Goal: Navigation & Orientation: Find specific page/section

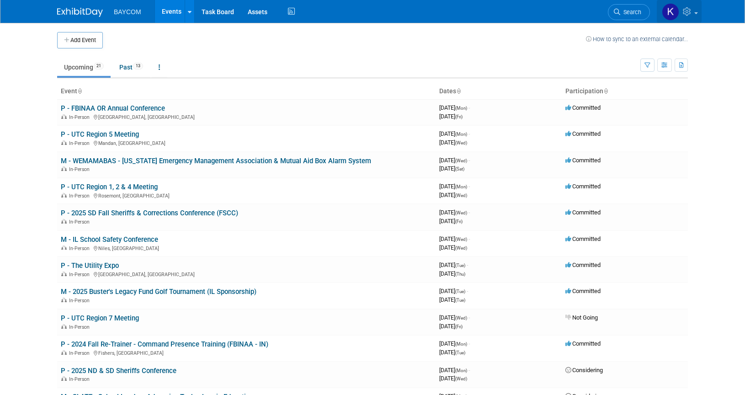
click at [692, 13] on icon at bounding box center [688, 11] width 11 height 8
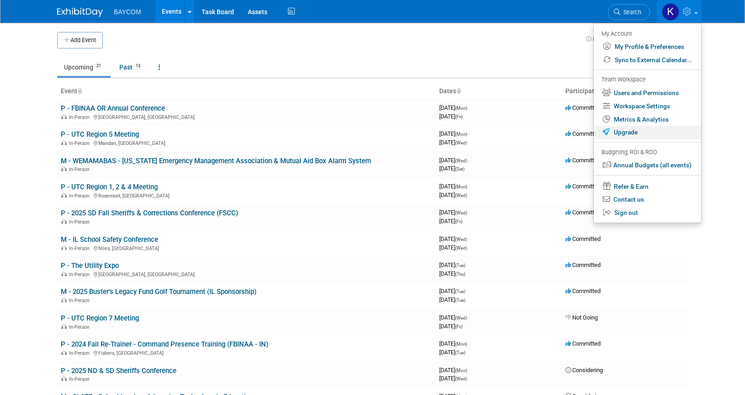
click at [631, 135] on link "Upgrade" at bounding box center [647, 132] width 107 height 13
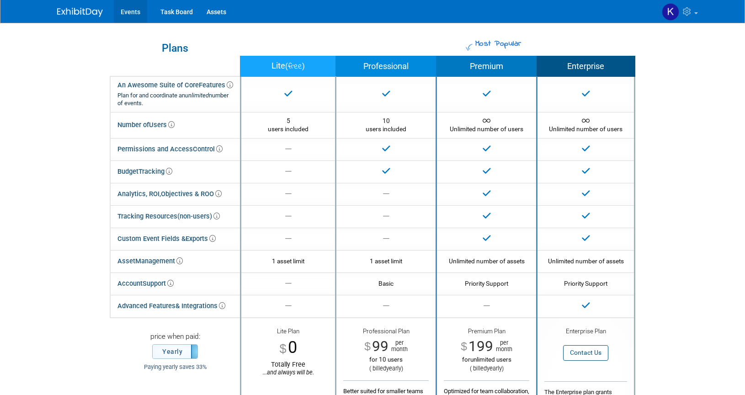
click at [131, 12] on link "Events" at bounding box center [130, 11] width 33 height 23
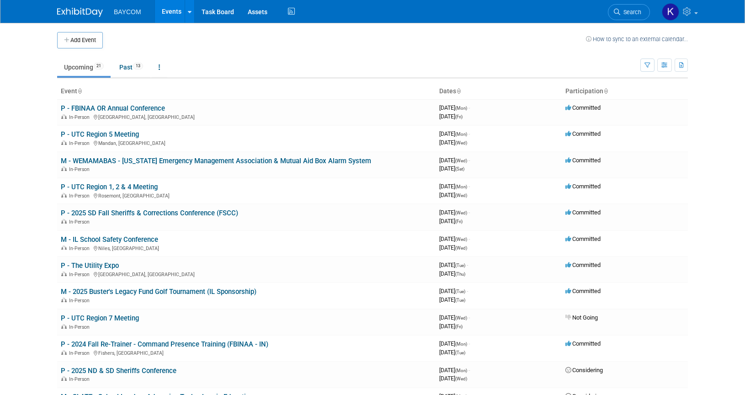
click at [73, 71] on link "Upcoming 21" at bounding box center [83, 67] width 53 height 17
click at [129, 71] on link "Past 13" at bounding box center [130, 67] width 37 height 17
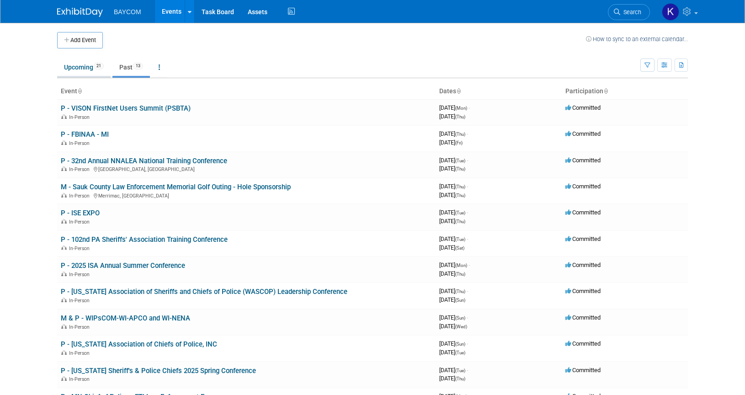
click at [79, 71] on link "Upcoming 21" at bounding box center [83, 67] width 53 height 17
